Goal: Task Accomplishment & Management: Complete application form

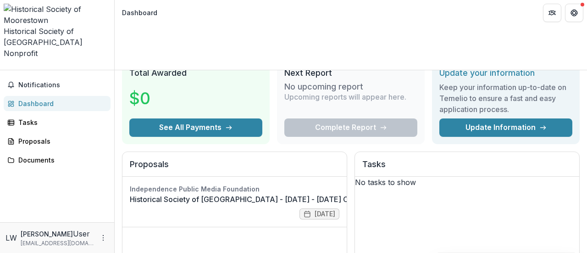
scroll to position [92, 0]
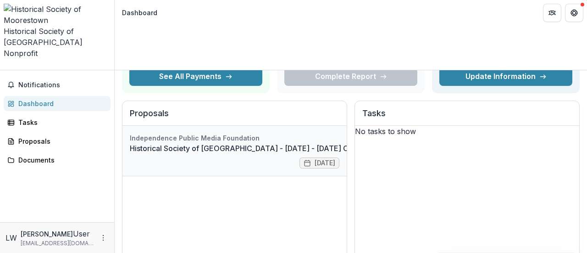
click at [237, 143] on link "Historical Society of [GEOGRAPHIC_DATA] - [DATE] - [DATE] Community Voices Appl…" at bounding box center [289, 148] width 319 height 11
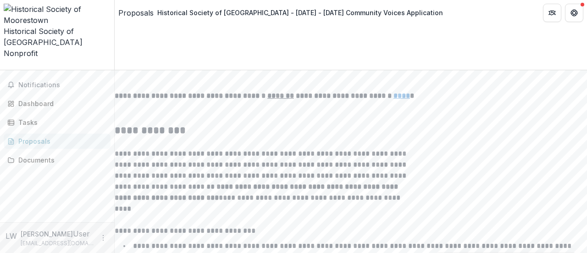
scroll to position [1597, 0]
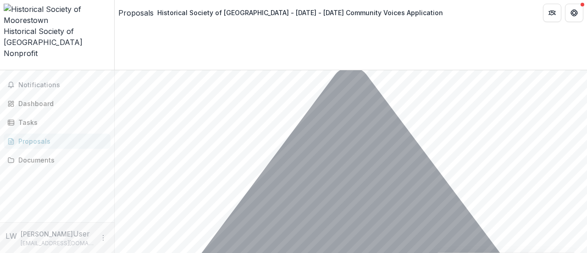
scroll to position [2556, 0]
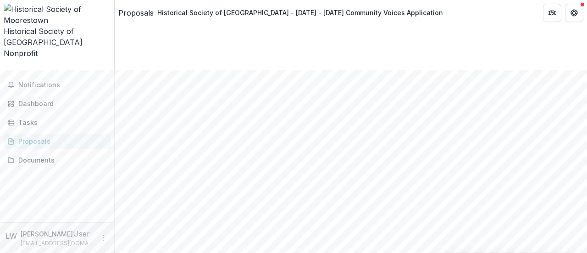
scroll to position [273, 0]
click at [31, 99] on div "Dashboard" at bounding box center [60, 104] width 85 height 10
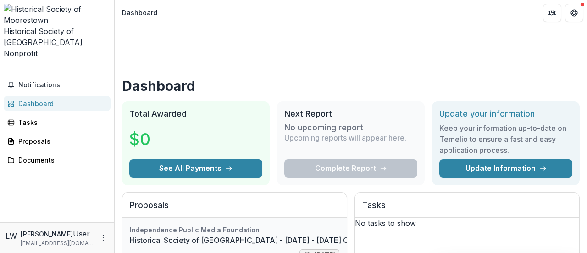
click at [299, 234] on link "Historical Society of [GEOGRAPHIC_DATA] - [DATE] - [DATE] Community Voices Appl…" at bounding box center [289, 239] width 319 height 11
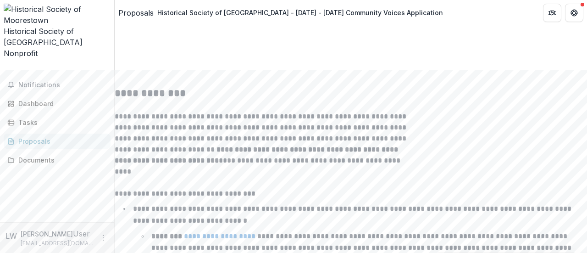
scroll to position [1597, 0]
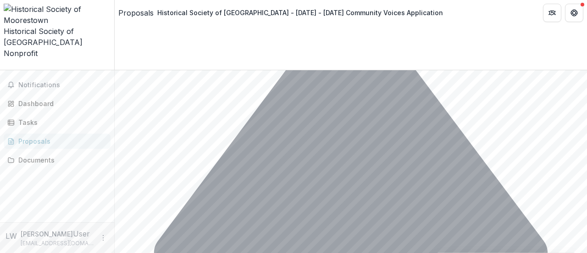
scroll to position [2556, 0]
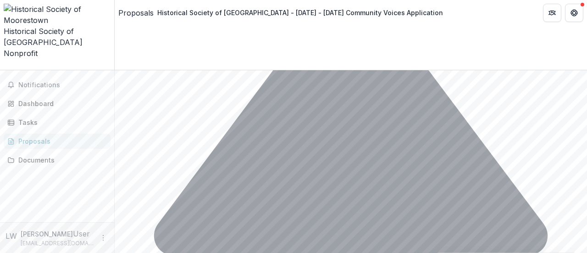
drag, startPoint x: 393, startPoint y: 231, endPoint x: 408, endPoint y: 207, distance: 28.0
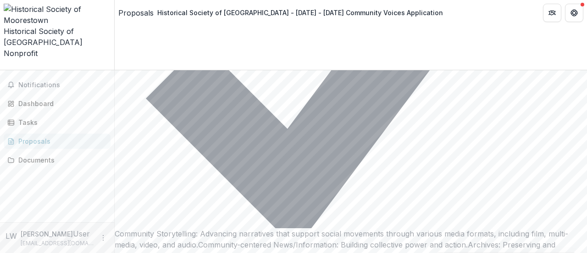
scroll to position [4090, 0]
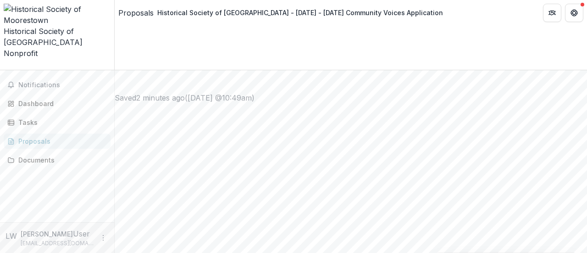
scroll to position [486, 0]
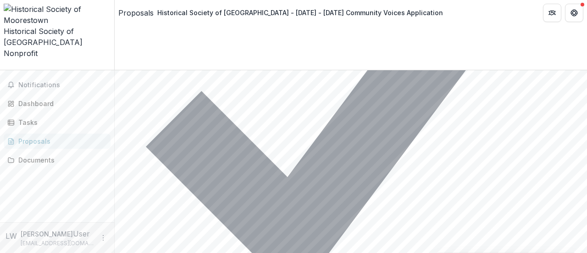
scroll to position [4090, 0]
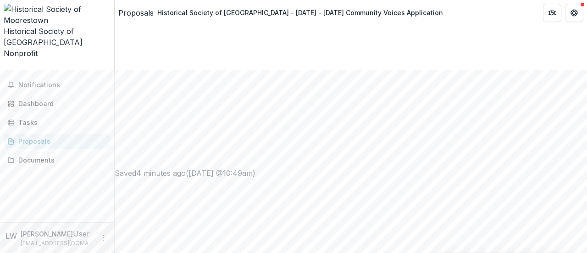
scroll to position [596, 0]
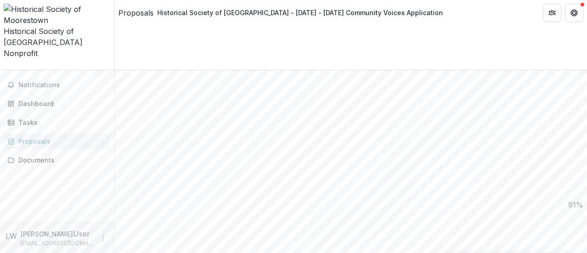
type input "*****"
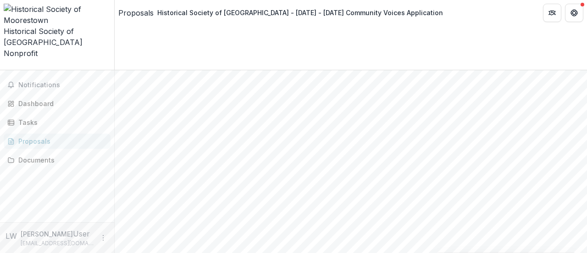
type input "*"
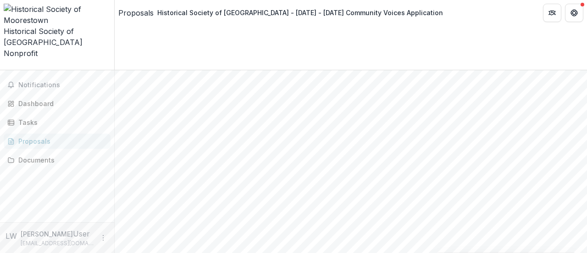
type input "*****"
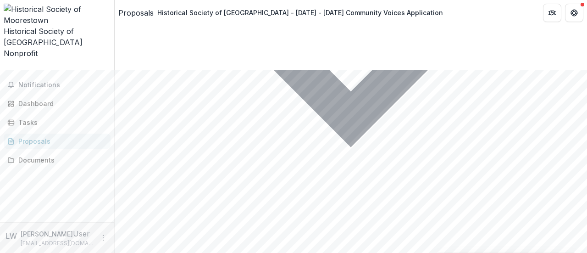
scroll to position [2556, 0]
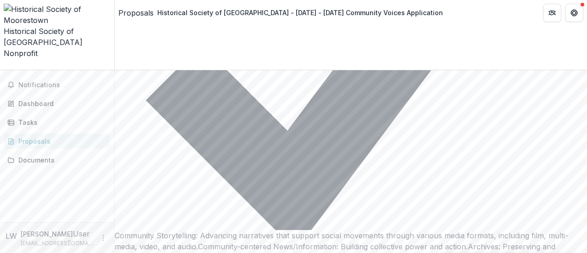
scroll to position [4090, 0]
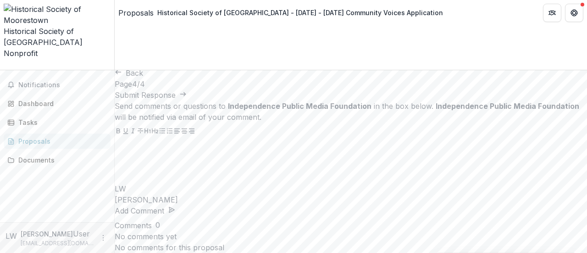
scroll to position [486, 0]
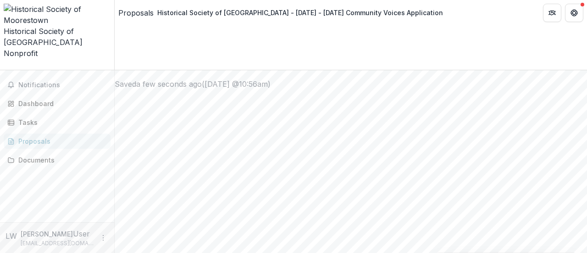
drag, startPoint x: 584, startPoint y: 103, endPoint x: 586, endPoint y: 136, distance: 33.1
